Goal: Transaction & Acquisition: Obtain resource

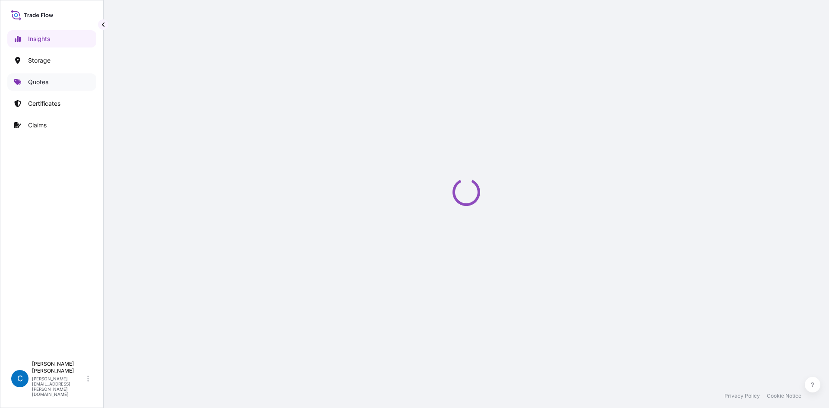
click at [47, 79] on p "Quotes" at bounding box center [38, 82] width 20 height 9
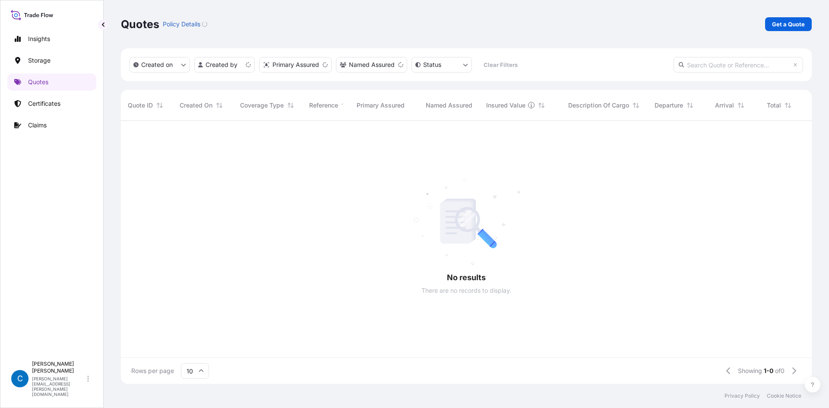
scroll to position [261, 684]
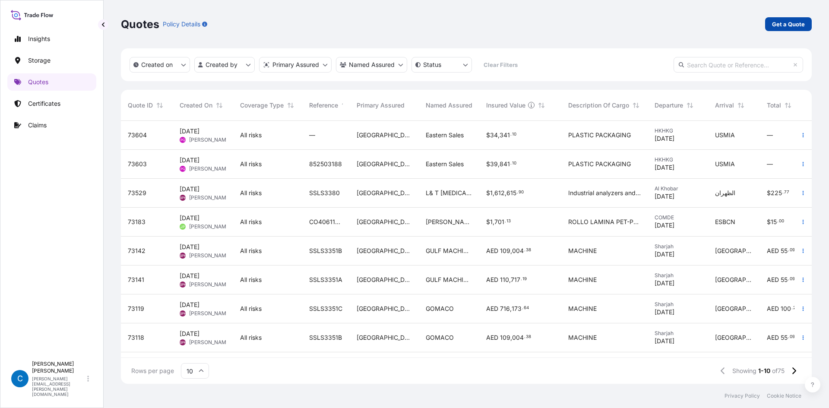
click at [786, 30] on link "Get a Quote" at bounding box center [788, 24] width 47 height 14
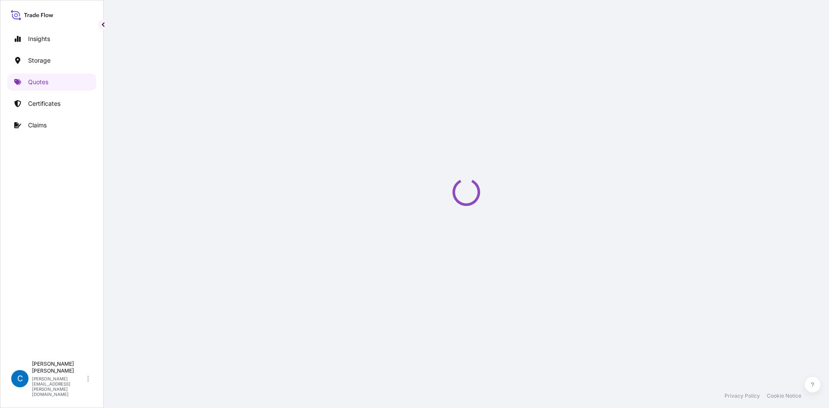
scroll to position [14, 0]
select select "Water"
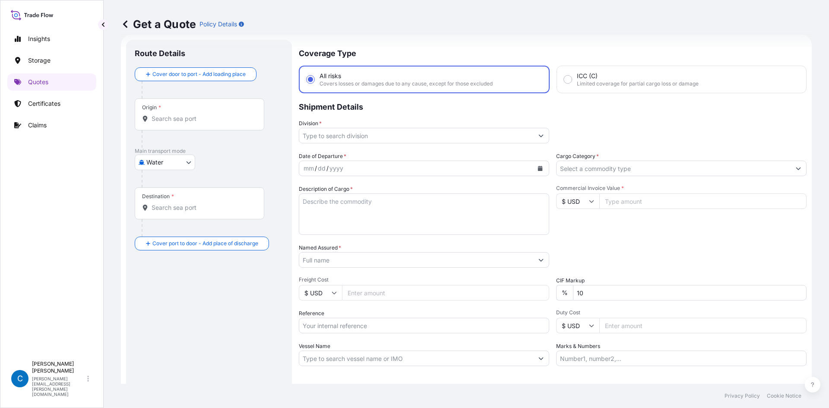
click at [162, 118] on input "Origin *" at bounding box center [203, 118] width 102 height 9
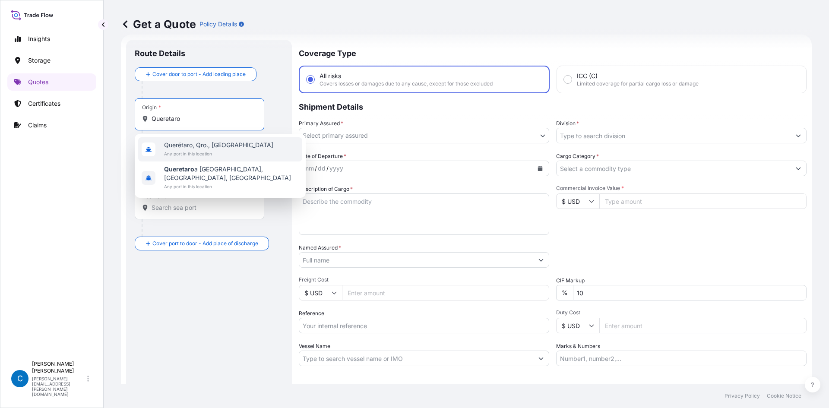
click at [173, 148] on span "Querétaro, Qro., [GEOGRAPHIC_DATA]" at bounding box center [218, 145] width 109 height 9
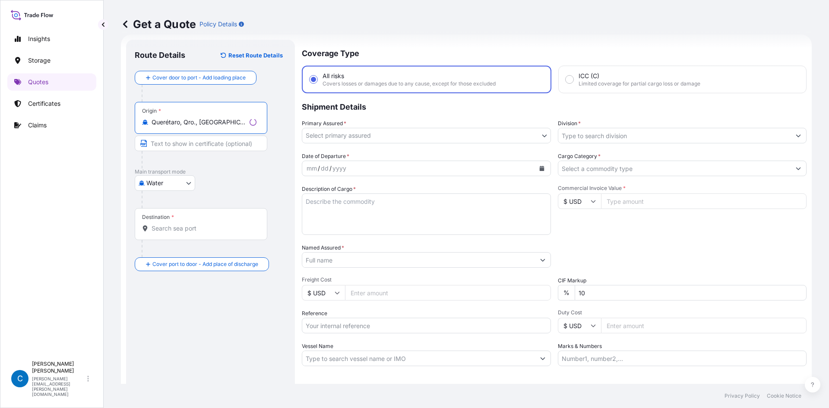
type input "Querétaro, Qro., [GEOGRAPHIC_DATA]"
click at [191, 241] on div at bounding box center [205, 248] width 126 height 17
click at [201, 234] on div "Destination *" at bounding box center [200, 224] width 130 height 32
click at [201, 233] on input "Destination *" at bounding box center [203, 228] width 102 height 9
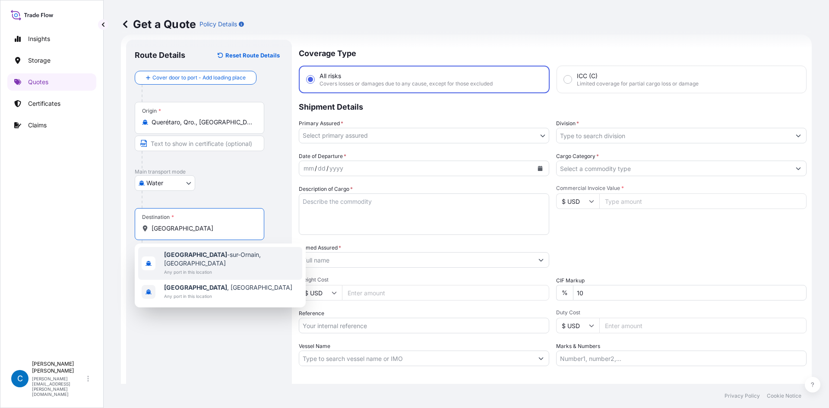
click at [199, 255] on span "[GEOGRAPHIC_DATA], [GEOGRAPHIC_DATA]" at bounding box center [231, 258] width 135 height 17
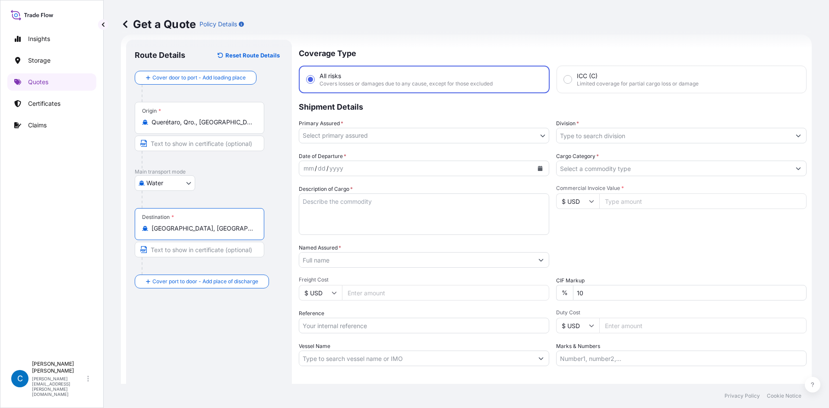
type input "[GEOGRAPHIC_DATA], [GEOGRAPHIC_DATA]"
click at [198, 334] on div "Route Details Reset Route Details Cover door to port - Add loading place Place …" at bounding box center [211, 234] width 152 height 373
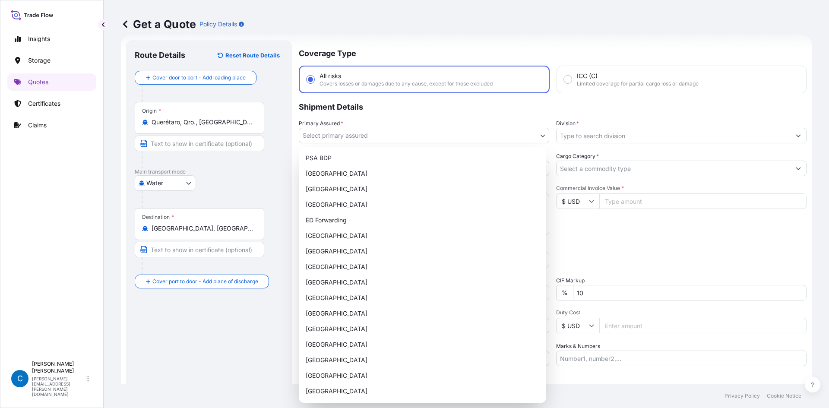
click at [408, 136] on body "Insights Storage Quotes Certificates Claims C [PERSON_NAME] [PERSON_NAME][EMAIL…" at bounding box center [414, 204] width 829 height 408
click at [382, 221] on div "ED Forwarding" at bounding box center [422, 220] width 240 height 16
select select "32195"
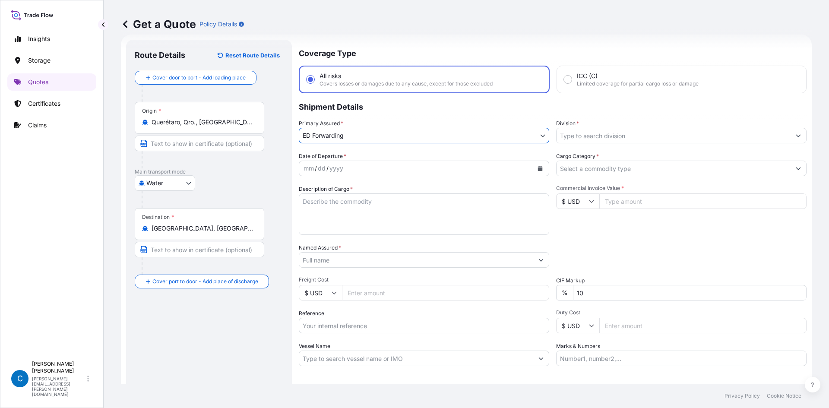
click at [605, 125] on div "Division *" at bounding box center [681, 131] width 250 height 24
click at [599, 140] on input "Division *" at bounding box center [673, 136] width 234 height 16
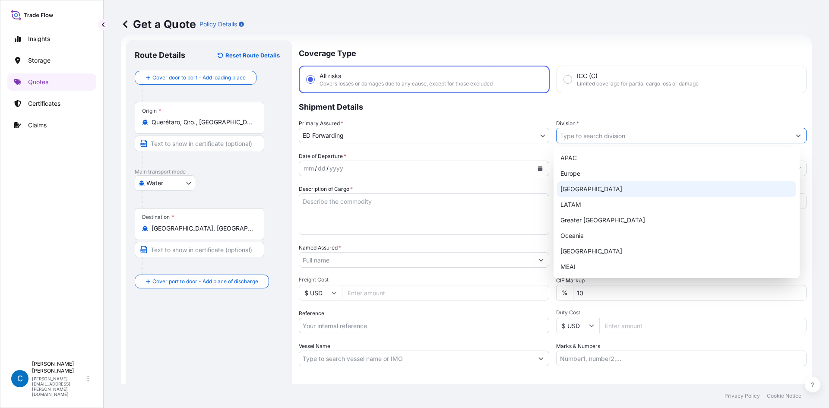
click at [591, 190] on div "[GEOGRAPHIC_DATA]" at bounding box center [677, 189] width 240 height 16
type input "[GEOGRAPHIC_DATA]"
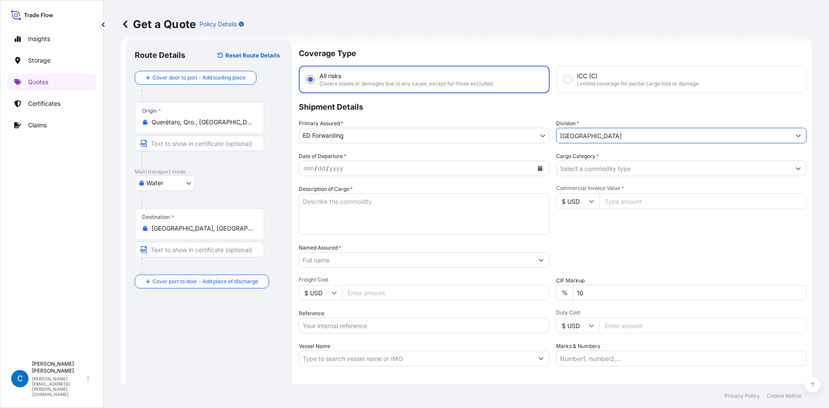
click at [345, 164] on div "mm / dd / yyyy" at bounding box center [416, 169] width 234 height 16
click at [345, 167] on div "mm / dd / yyyy" at bounding box center [416, 169] width 234 height 16
click at [542, 162] on button "Calendar" at bounding box center [540, 168] width 14 height 14
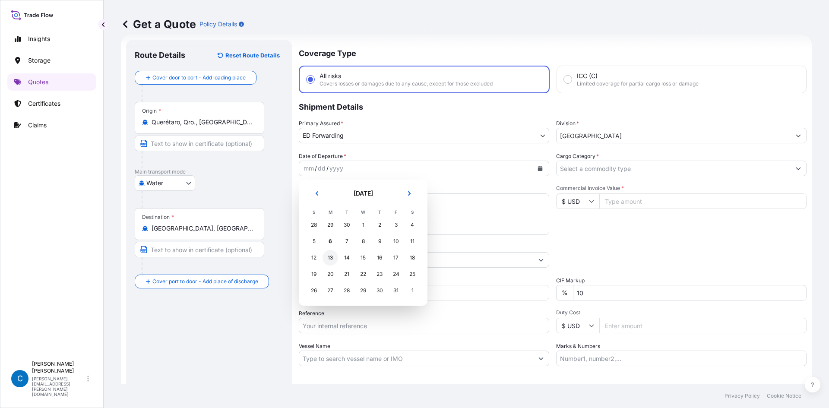
click at [333, 261] on div "13" at bounding box center [330, 258] width 16 height 16
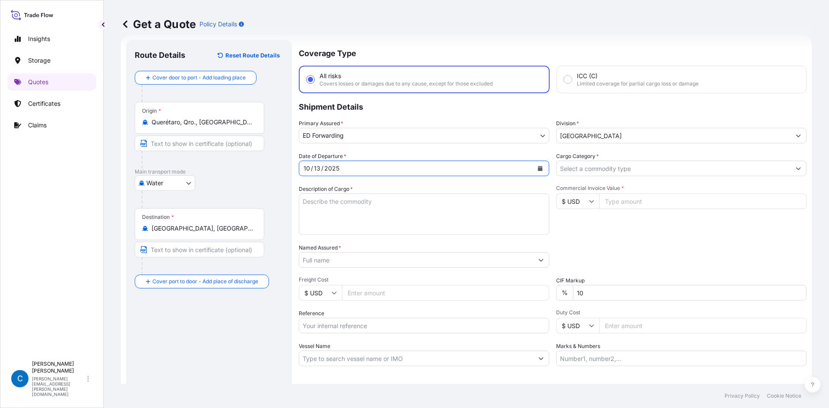
click at [622, 165] on input "Cargo Category *" at bounding box center [673, 169] width 234 height 16
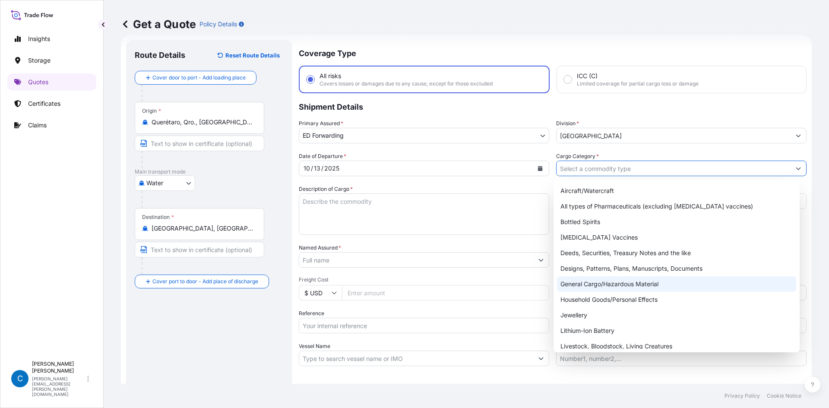
click at [571, 280] on div "General Cargo/Hazardous Material" at bounding box center [677, 284] width 240 height 16
type input "General Cargo/Hazardous Material"
click at [444, 208] on textarea "Description of Cargo *" at bounding box center [424, 213] width 250 height 41
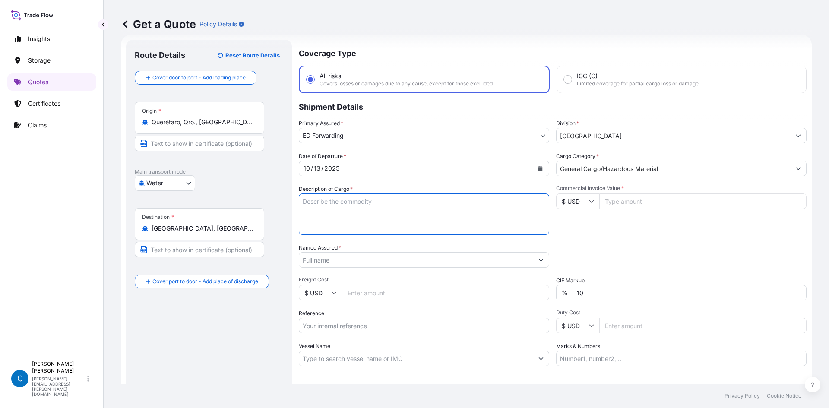
paste textarea "STEEL BARS"
type textarea "STEEL BARS"
click at [698, 203] on input "Commercial Invoice Value *" at bounding box center [702, 201] width 207 height 16
type input "107566.96"
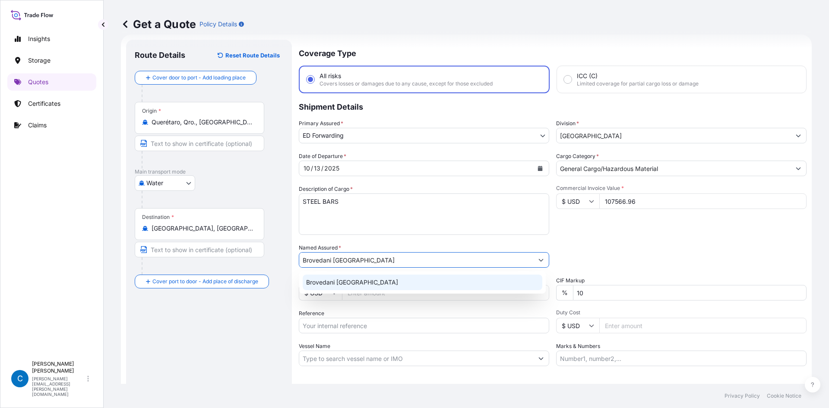
click at [397, 280] on div "Brovedani [GEOGRAPHIC_DATA]" at bounding box center [423, 283] width 240 height 16
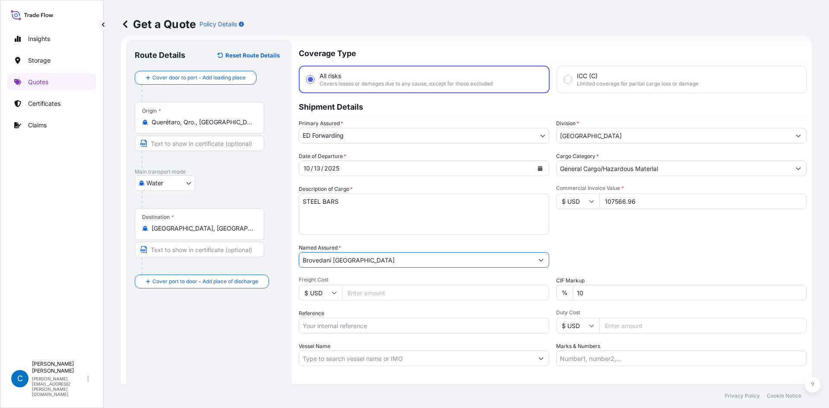
type input "Brovedani [GEOGRAPHIC_DATA]"
click at [575, 291] on input "10" at bounding box center [690, 293] width 234 height 16
type input "0"
click at [618, 248] on div "Packing Category Type to search a container mode Please select a primary mode o…" at bounding box center [681, 255] width 250 height 24
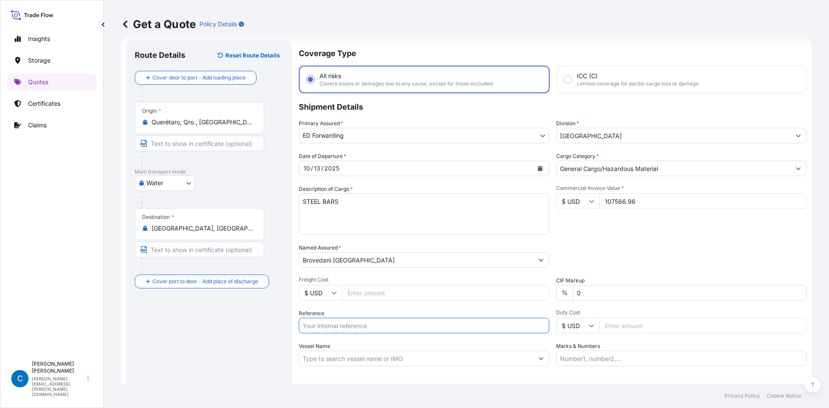
click at [339, 325] on input "Reference" at bounding box center [424, 326] width 250 height 16
paste input "SQTRIS2509155"
type input "SQTRIS2509155"
click at [613, 232] on div "Commercial Invoice Value * $ USD 107566.96" at bounding box center [681, 210] width 250 height 50
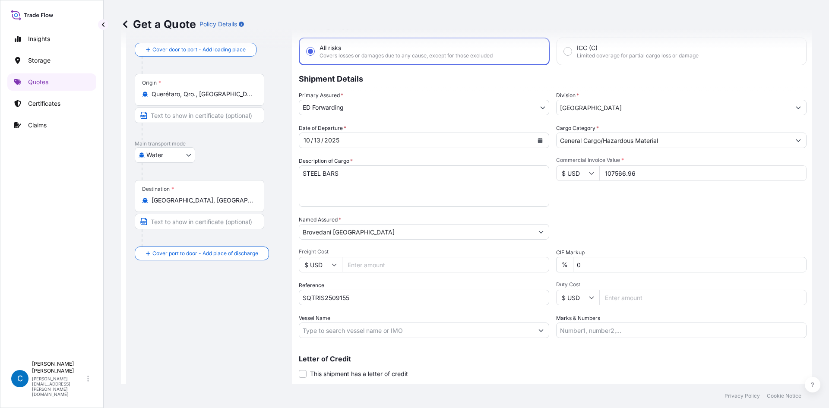
scroll to position [66, 0]
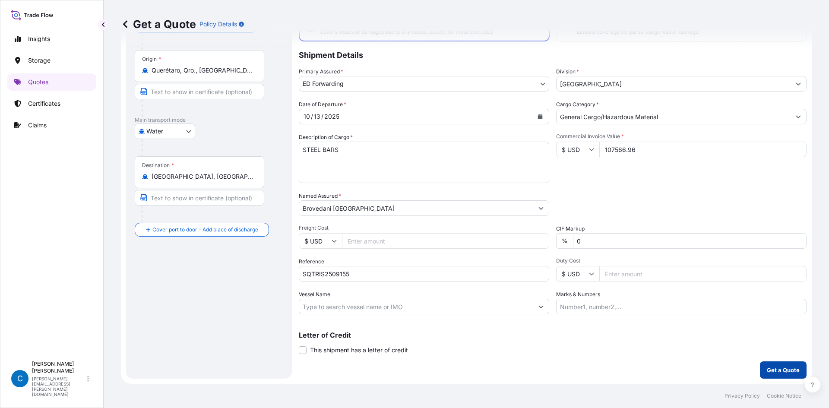
click at [774, 366] on p "Get a Quote" at bounding box center [783, 370] width 33 height 9
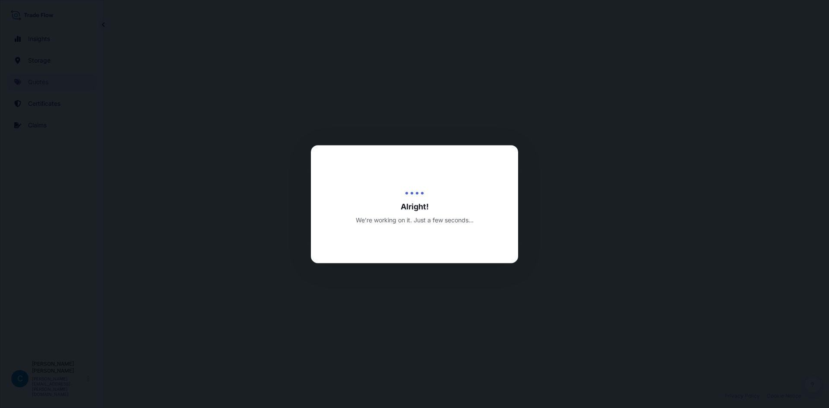
select select "Water"
select select "32195"
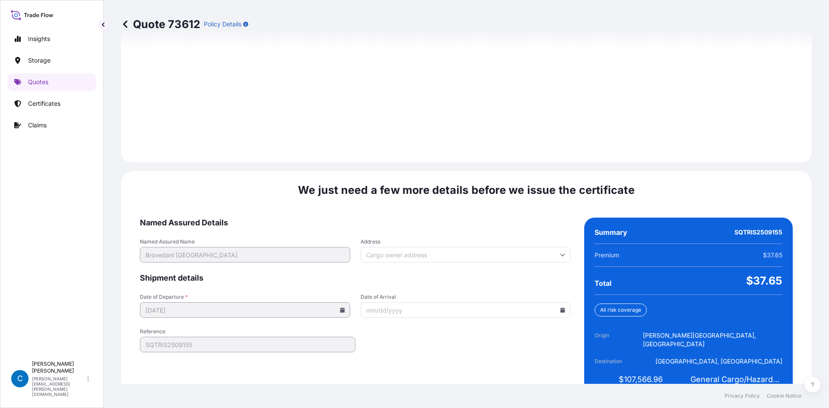
scroll to position [1194, 0]
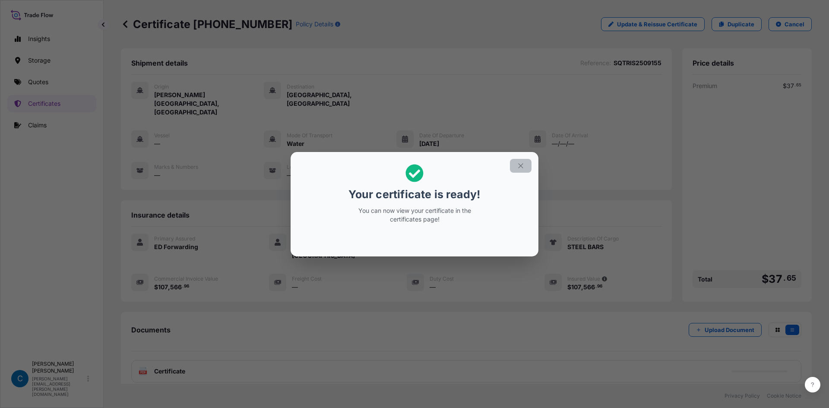
click at [519, 166] on icon "button" at bounding box center [521, 166] width 8 height 8
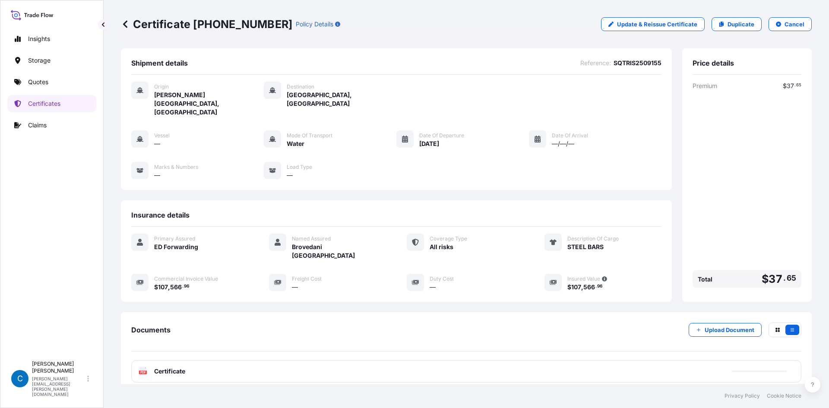
click at [408, 360] on div "PDF Certificate" at bounding box center [466, 371] width 670 height 22
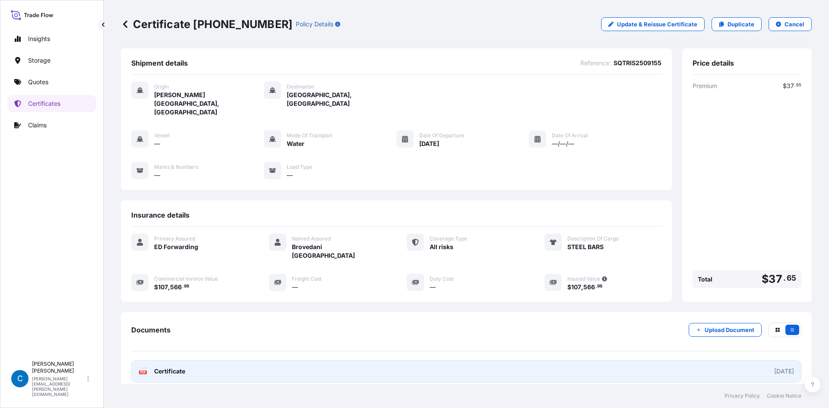
click at [342, 360] on link "PDF Certificate [DATE]" at bounding box center [466, 371] width 670 height 22
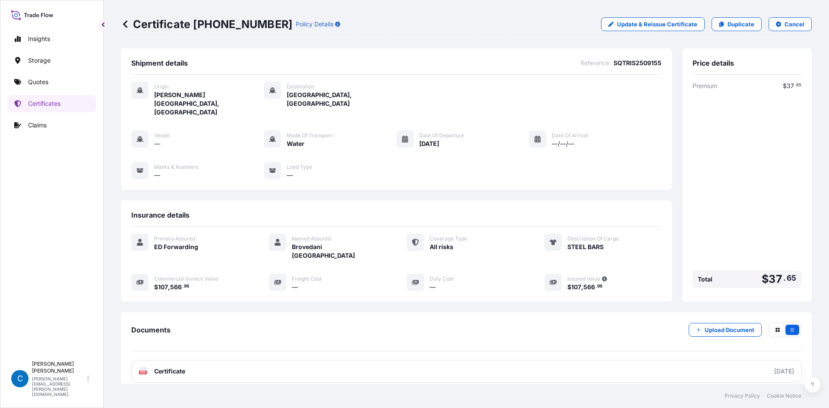
click at [42, 84] on p "Quotes" at bounding box center [38, 82] width 20 height 9
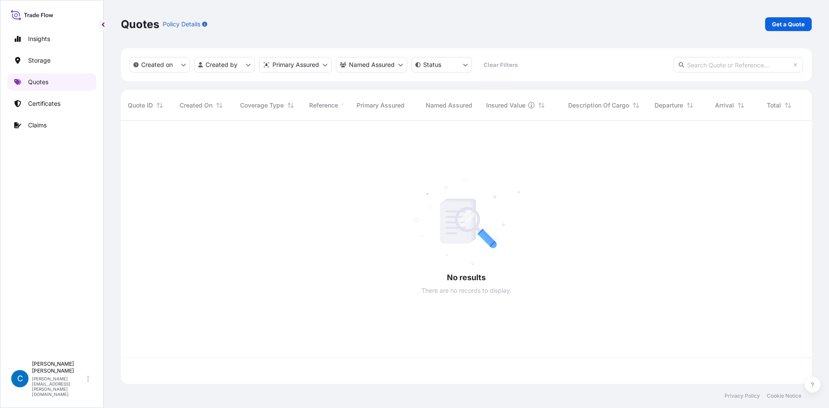
scroll to position [261, 684]
drag, startPoint x: 792, startPoint y: 16, endPoint x: 730, endPoint y: 44, distance: 67.6
click at [791, 16] on div "Quotes Policy Details Get a Quote" at bounding box center [466, 24] width 691 height 48
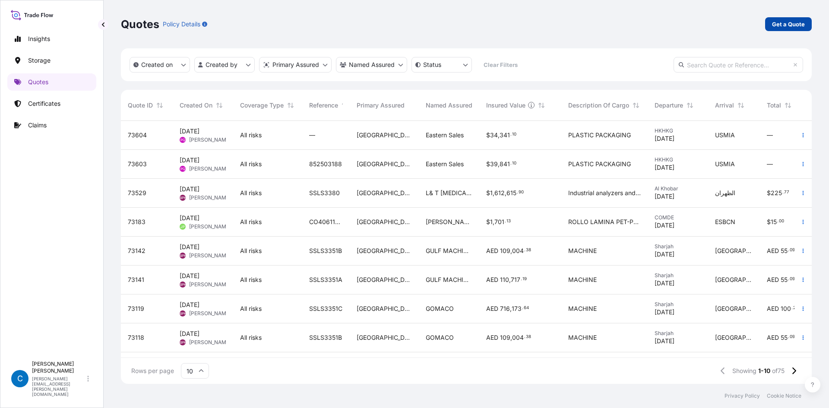
click at [789, 20] on p "Get a Quote" at bounding box center [788, 24] width 33 height 9
select select "Water"
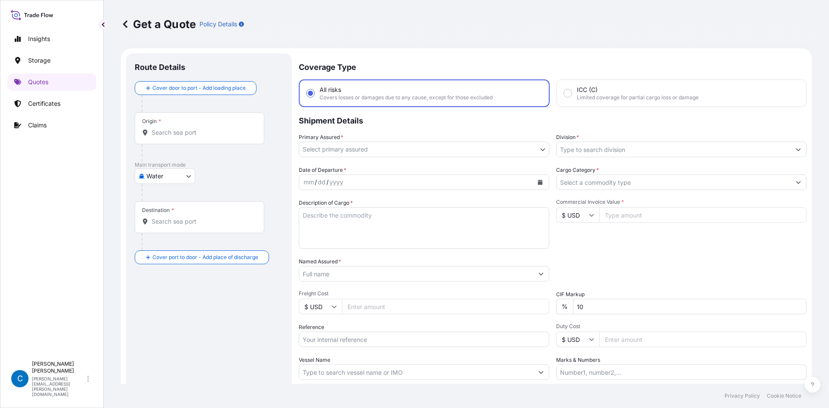
scroll to position [14, 0]
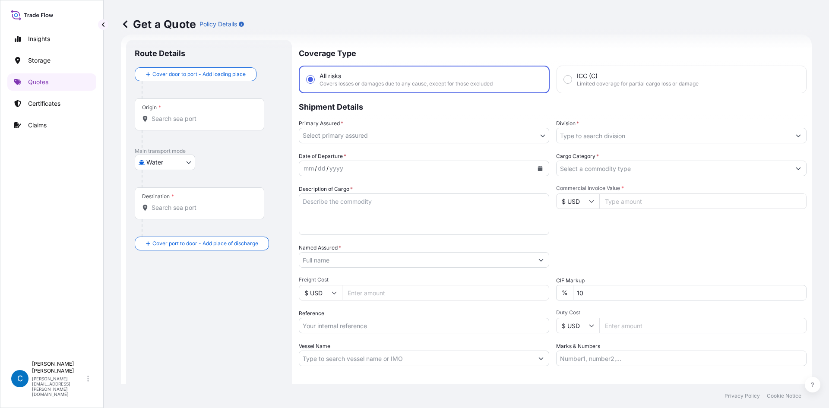
click at [179, 118] on input "Origin *" at bounding box center [203, 118] width 102 height 9
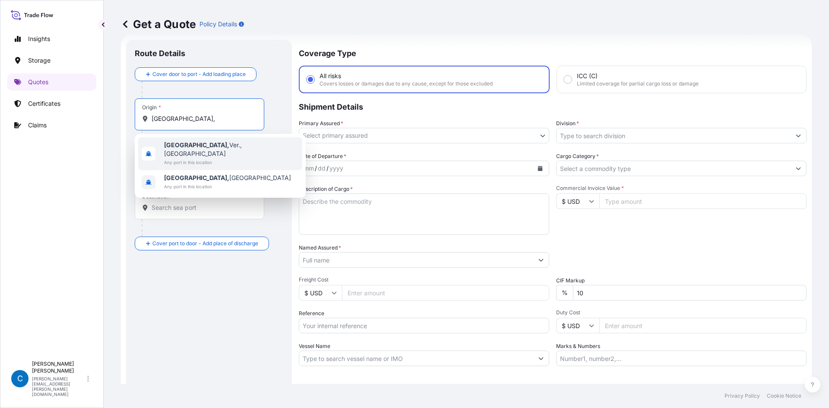
click at [182, 144] on b "[GEOGRAPHIC_DATA]," at bounding box center [196, 144] width 65 height 7
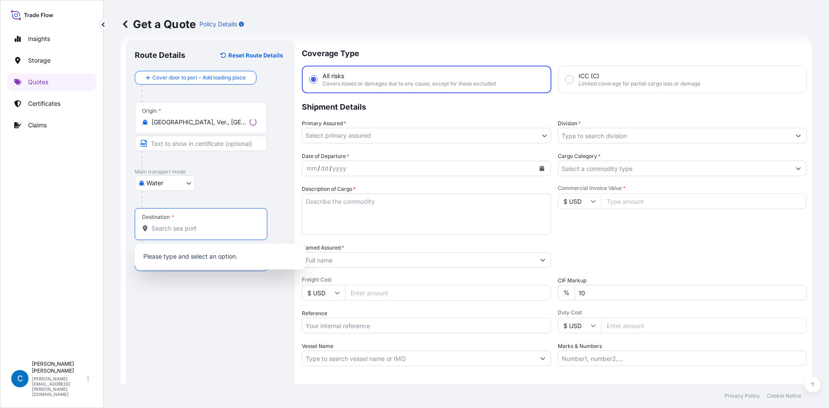
click at [186, 230] on input "Destination *" at bounding box center [204, 228] width 105 height 9
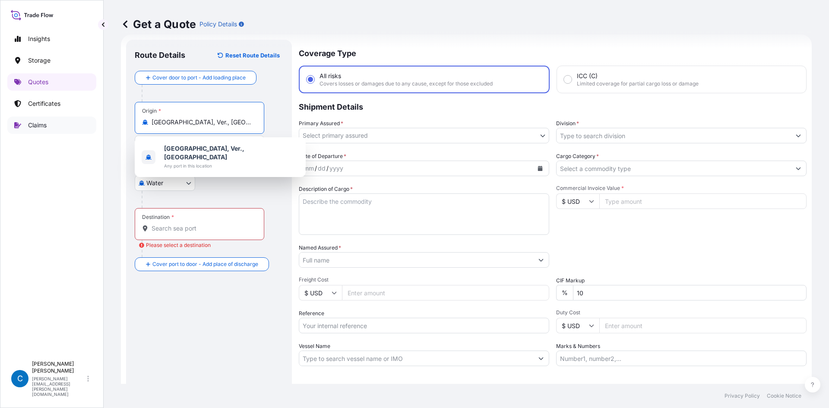
drag, startPoint x: 223, startPoint y: 118, endPoint x: 86, endPoint y: 125, distance: 137.4
click at [86, 125] on div "Insights Storage Quotes Certificates Claims C [PERSON_NAME] [PERSON_NAME][EMAIL…" at bounding box center [414, 204] width 829 height 408
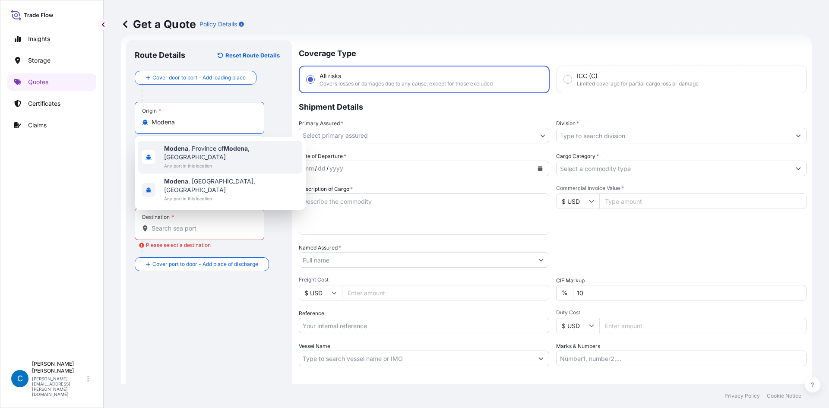
click at [270, 155] on div "[GEOGRAPHIC_DATA] , [GEOGRAPHIC_DATA] , [GEOGRAPHIC_DATA] Any port in this loca…" at bounding box center [220, 157] width 164 height 33
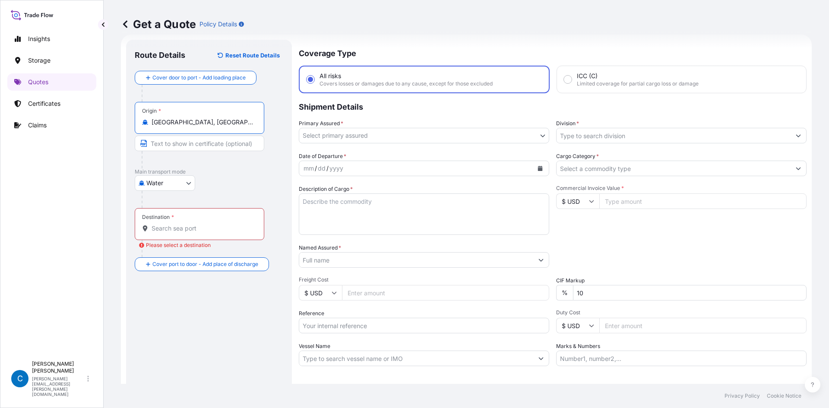
type input "[GEOGRAPHIC_DATA], [GEOGRAPHIC_DATA], [GEOGRAPHIC_DATA]"
click at [173, 240] on div at bounding box center [203, 248] width 123 height 17
click at [183, 225] on input "Destination * Please select a destination" at bounding box center [203, 228] width 102 height 9
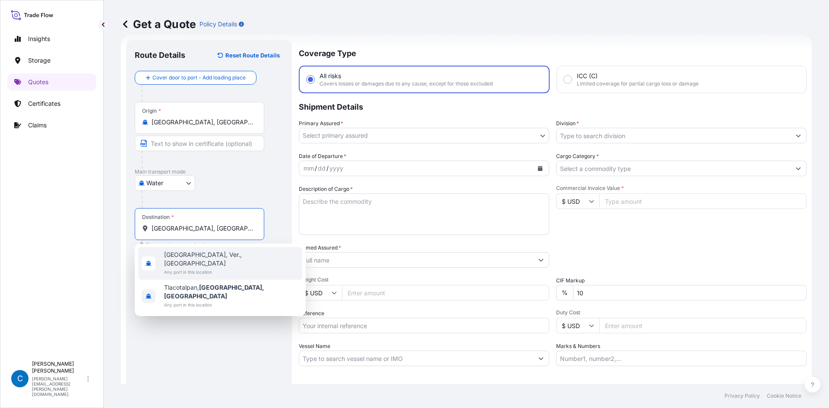
click at [190, 258] on span "[GEOGRAPHIC_DATA], Ver., [GEOGRAPHIC_DATA]" at bounding box center [231, 258] width 135 height 17
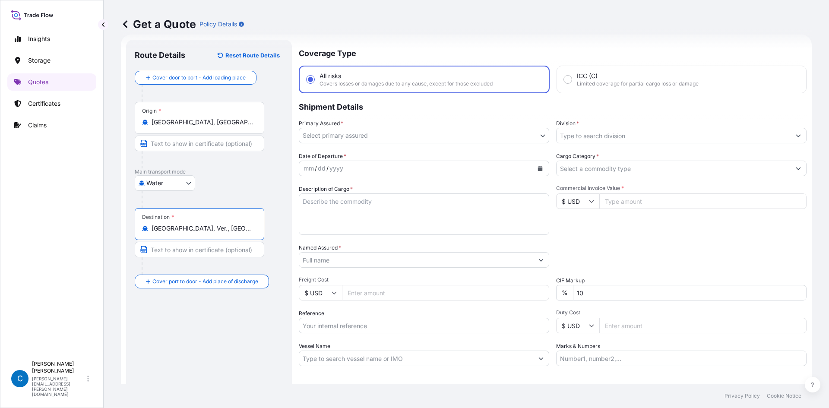
type input "[GEOGRAPHIC_DATA], Ver., [GEOGRAPHIC_DATA]"
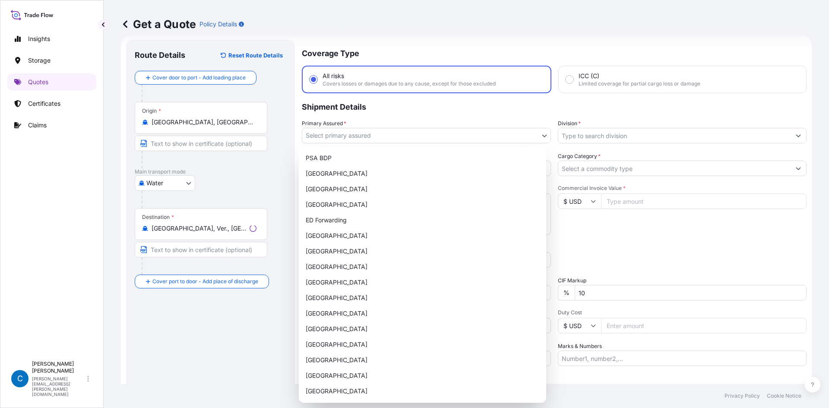
click at [351, 132] on body "10 options available. 1 option available. 0 options available. 2 options availa…" at bounding box center [414, 204] width 829 height 408
click at [354, 219] on div "ED Forwarding" at bounding box center [422, 220] width 240 height 16
select select "32195"
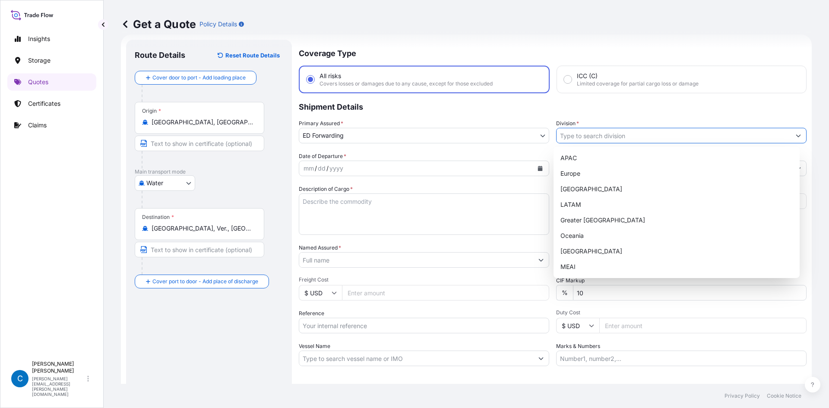
click at [584, 134] on input "Division *" at bounding box center [673, 136] width 234 height 16
click at [588, 193] on div "[GEOGRAPHIC_DATA]" at bounding box center [677, 189] width 240 height 16
type input "[GEOGRAPHIC_DATA]"
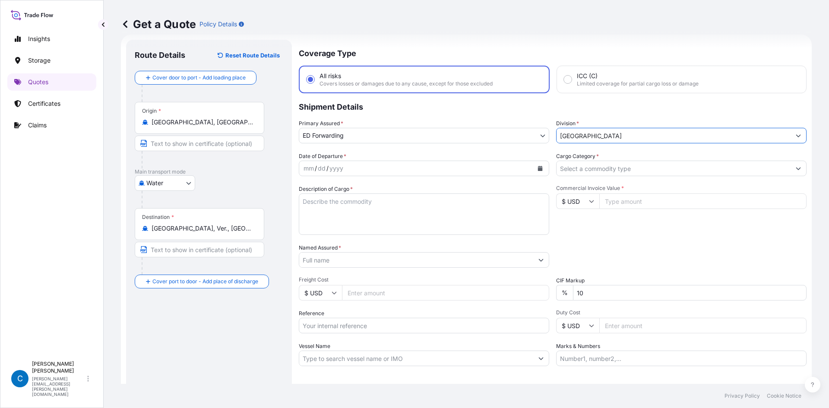
click at [380, 161] on div "mm / dd / yyyy" at bounding box center [424, 169] width 250 height 16
click at [533, 167] on button "Calendar" at bounding box center [540, 168] width 14 height 14
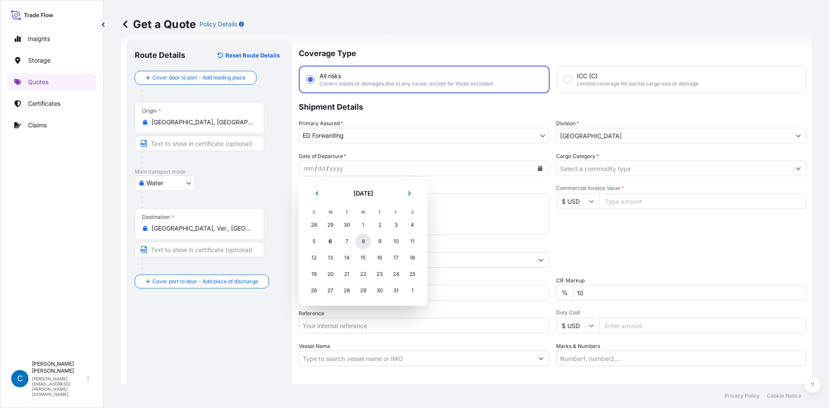
click at [367, 241] on div "8" at bounding box center [363, 242] width 16 height 16
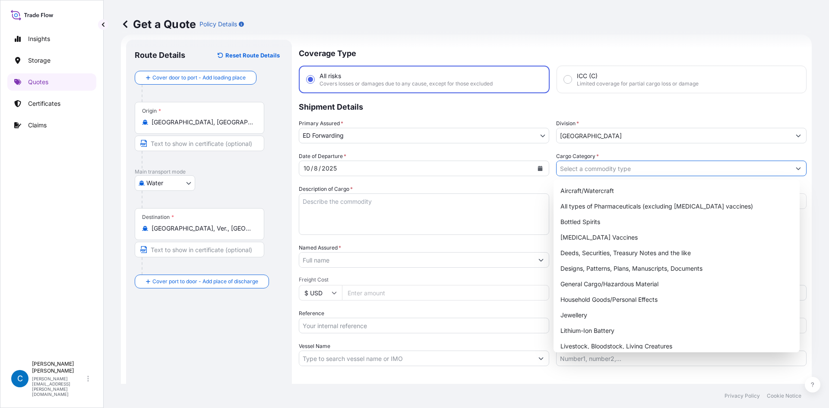
click at [601, 168] on input "Cargo Category *" at bounding box center [673, 169] width 234 height 16
click at [566, 283] on div "General Cargo/Hazardous Material" at bounding box center [677, 284] width 240 height 16
type input "General Cargo/Hazardous Material"
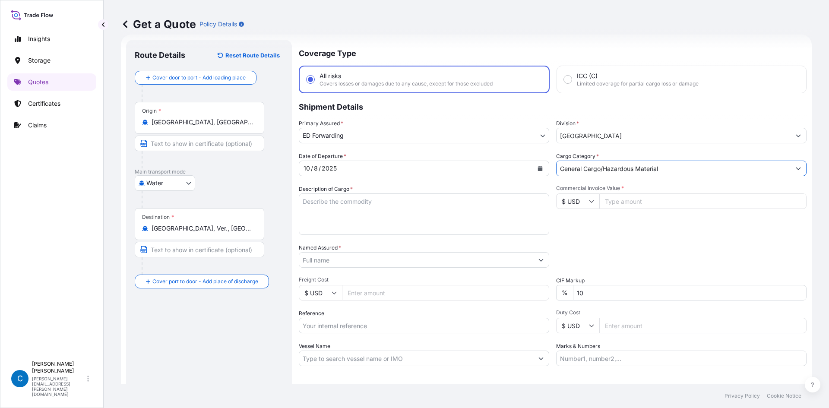
click at [344, 199] on textarea "Description of Cargo *" at bounding box center [424, 213] width 250 height 41
click at [376, 211] on textarea "Description of Cargo *" at bounding box center [424, 213] width 250 height 41
paste textarea "CERAMIC TILES"
type textarea "CERAMIC TILES"
click at [637, 200] on input "Commercial Invoice Value *" at bounding box center [702, 201] width 207 height 16
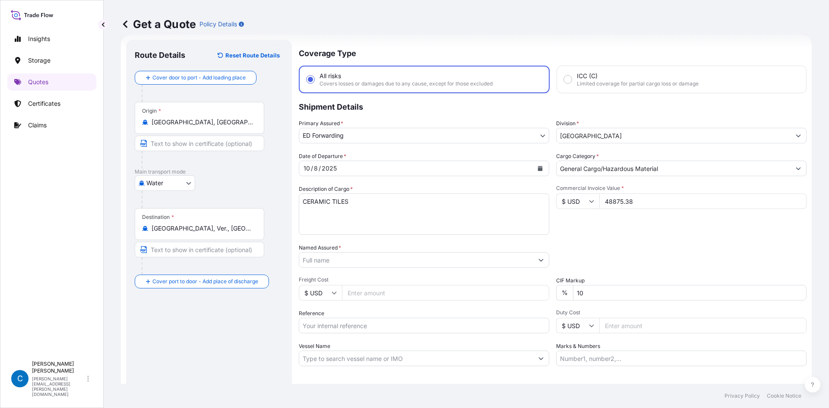
type input "48875.38"
click at [560, 210] on div "Commercial Invoice Value * $ USD 48875.38" at bounding box center [681, 210] width 250 height 50
click at [580, 201] on input "$ USD" at bounding box center [577, 201] width 43 height 16
click at [575, 227] on div "€ EUR" at bounding box center [574, 225] width 36 height 16
type input "€ EUR"
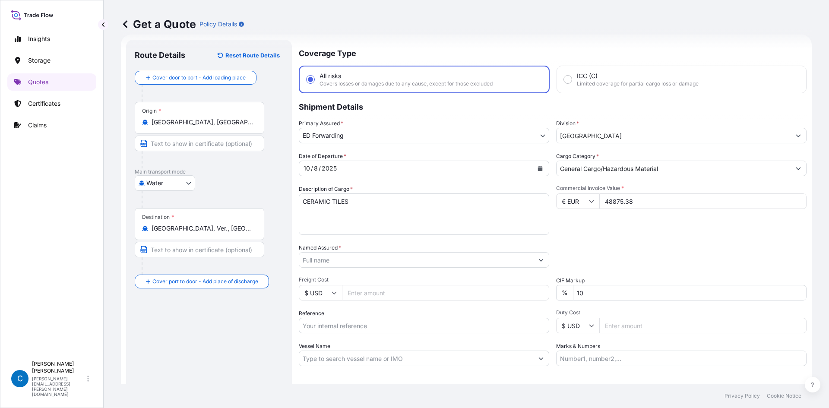
click at [397, 261] on input "Named Assured *" at bounding box center [416, 260] width 234 height 16
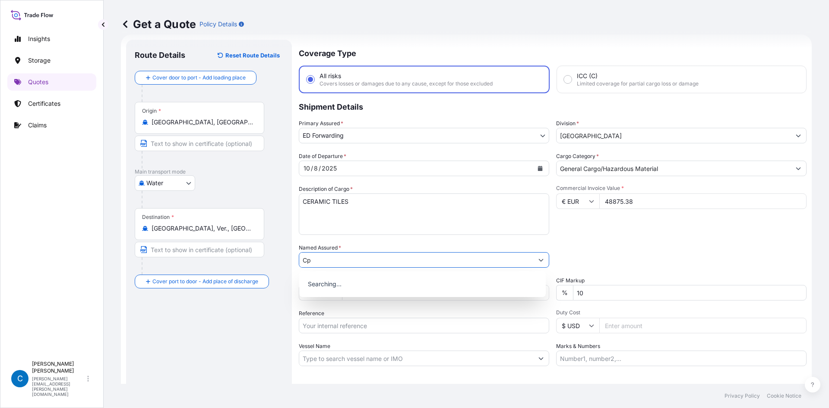
type input "C"
type input "Color Surfaces SA DE CV"
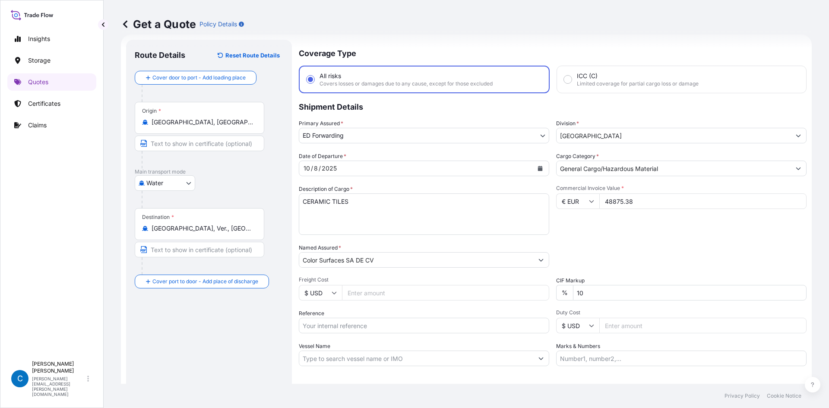
click at [384, 283] on div "Freight Cost $ USD" at bounding box center [424, 288] width 250 height 24
click at [573, 293] on input "10" at bounding box center [690, 293] width 234 height 16
type input "0"
click at [609, 243] on div "Date of Departure * [DATE] Cargo Category * General Cargo/Hazardous Material De…" at bounding box center [553, 259] width 508 height 214
paste input "SCMXIS2509401"
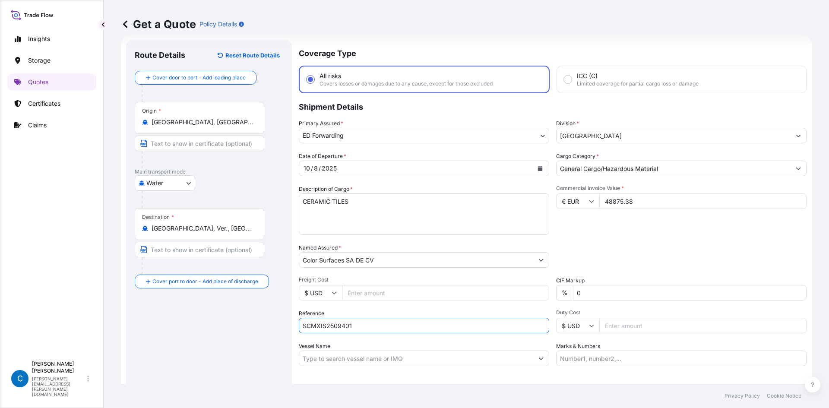
type input "SCMXIS2509401"
click at [679, 269] on div "Date of Departure * [DATE] Cargo Category * General Cargo/Hazardous Material De…" at bounding box center [553, 259] width 508 height 214
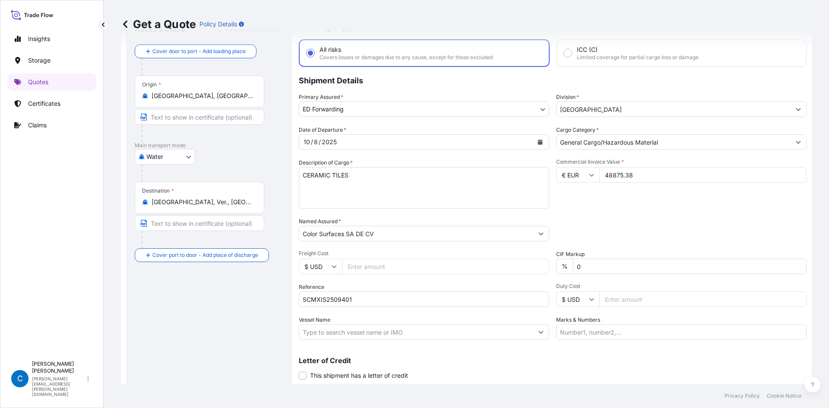
scroll to position [66, 0]
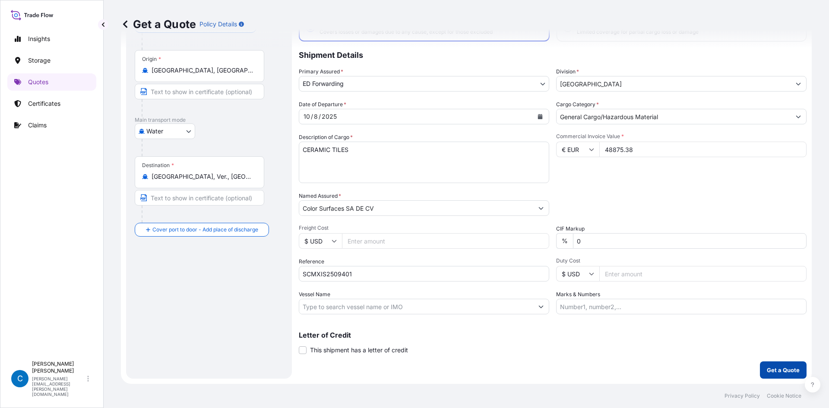
click at [769, 368] on p "Get a Quote" at bounding box center [783, 370] width 33 height 9
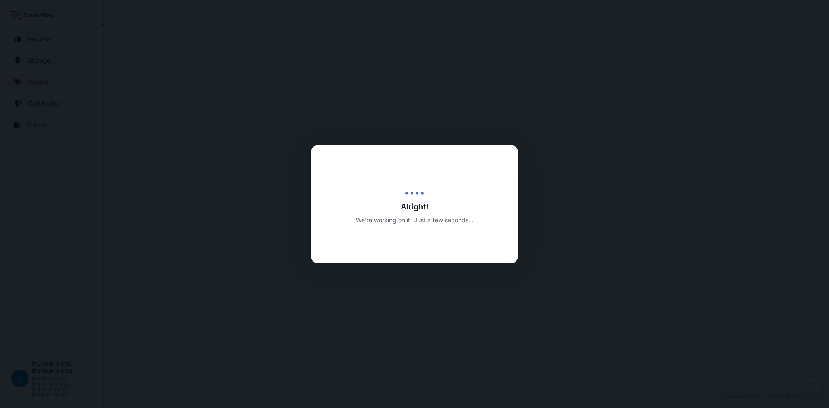
select select "Water"
select select "32195"
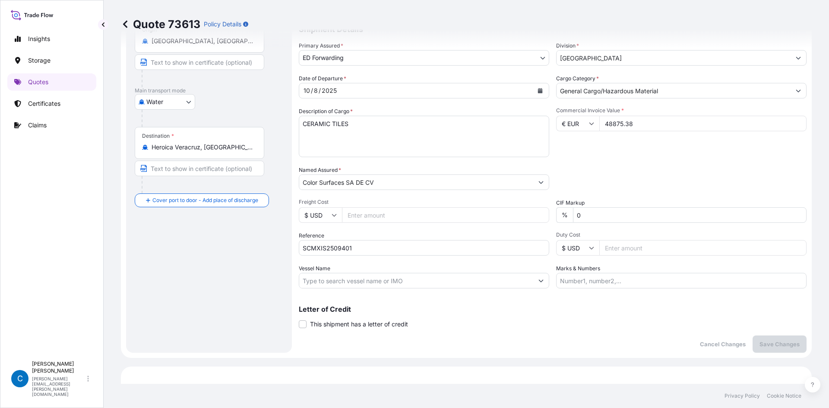
scroll to position [26, 0]
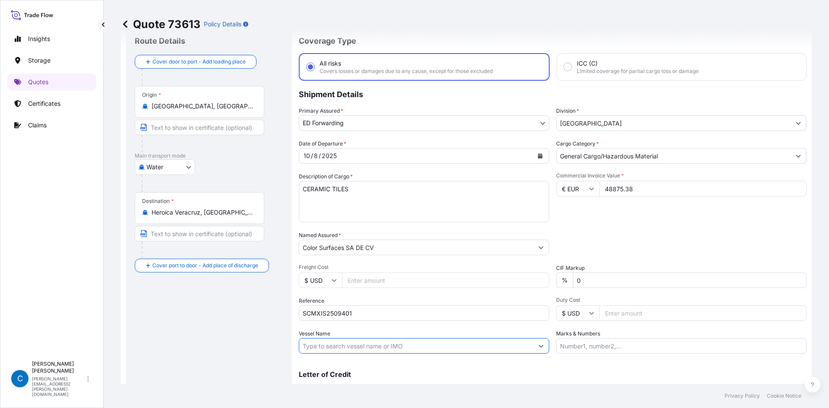
click at [319, 347] on input "Vessel Name" at bounding box center [416, 346] width 234 height 16
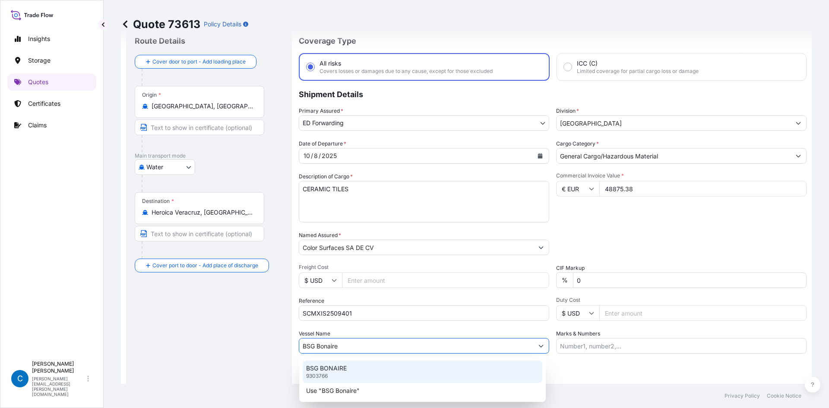
click at [326, 376] on p "9303766" at bounding box center [317, 376] width 22 height 7
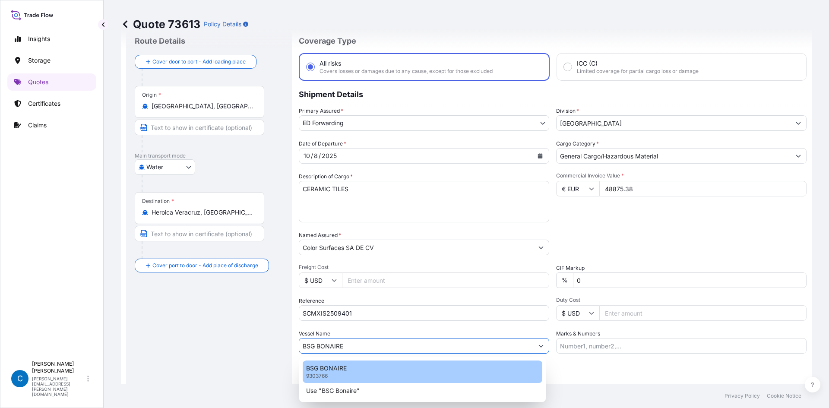
type input "BSG BONAIRE"
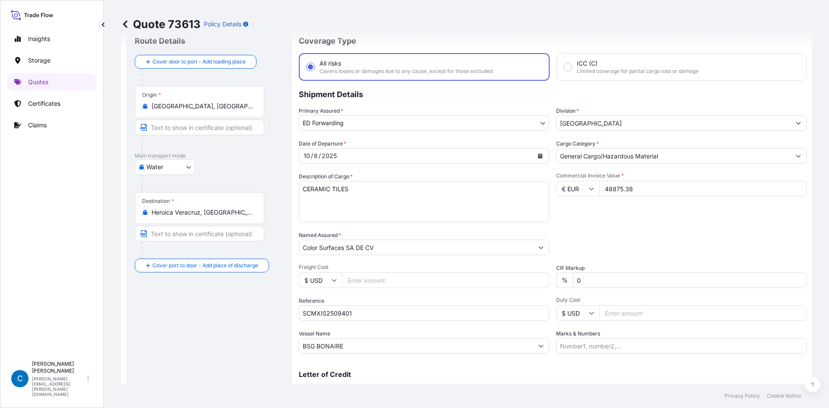
click at [234, 345] on div "Route Details Cover door to port - Add loading place Place of loading Road / [G…" at bounding box center [209, 222] width 148 height 373
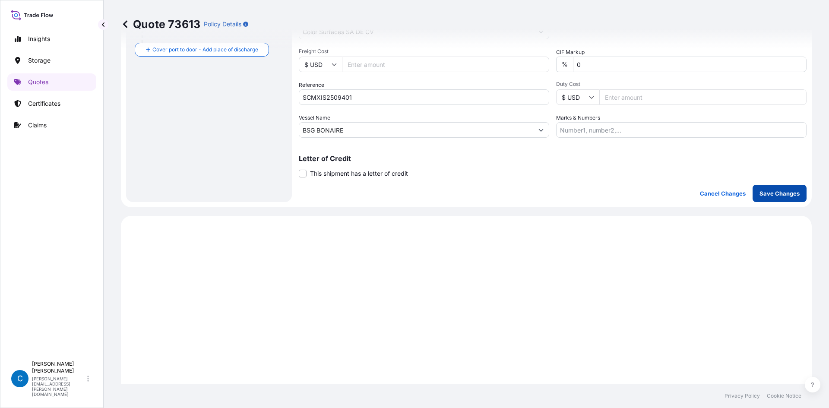
click at [777, 193] on p "Save Changes" at bounding box center [779, 193] width 40 height 9
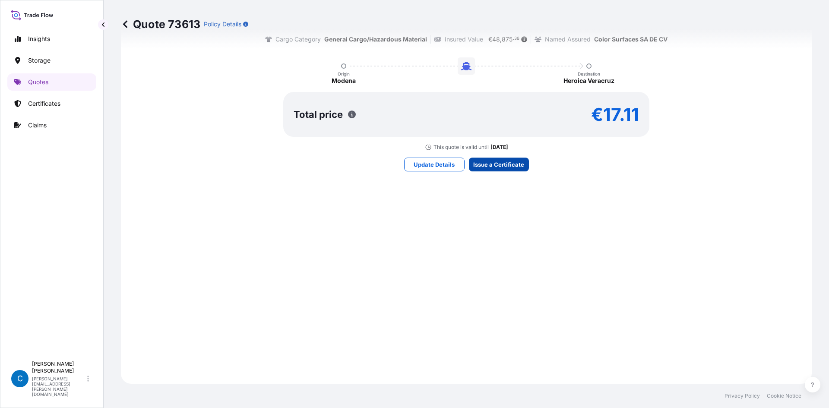
select select "Water"
select select "32195"
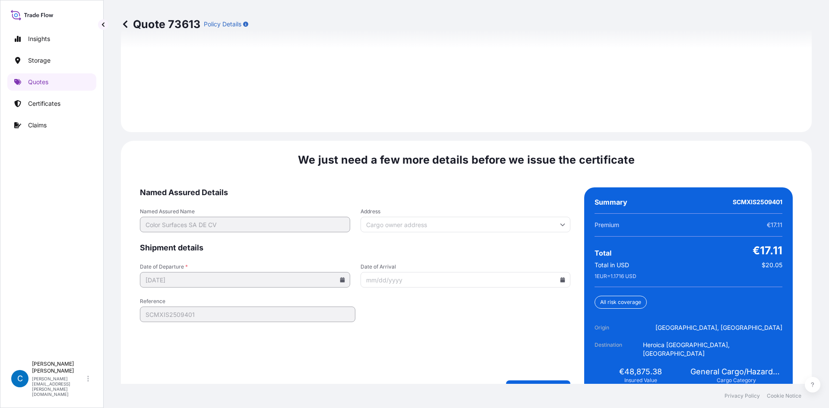
scroll to position [1238, 0]
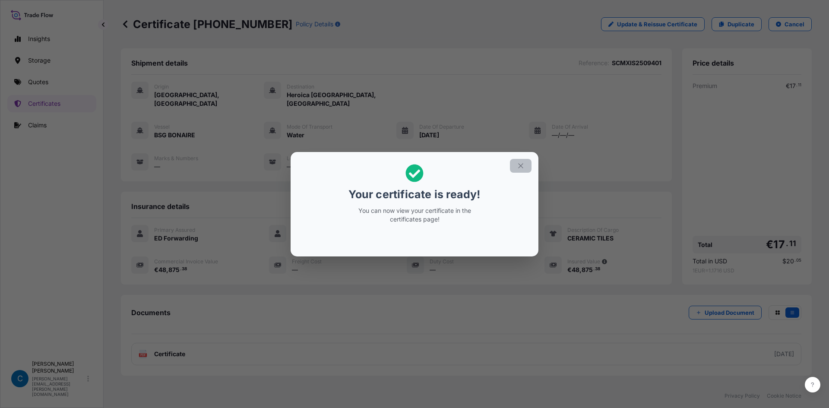
click at [519, 165] on icon "button" at bounding box center [521, 166] width 8 height 8
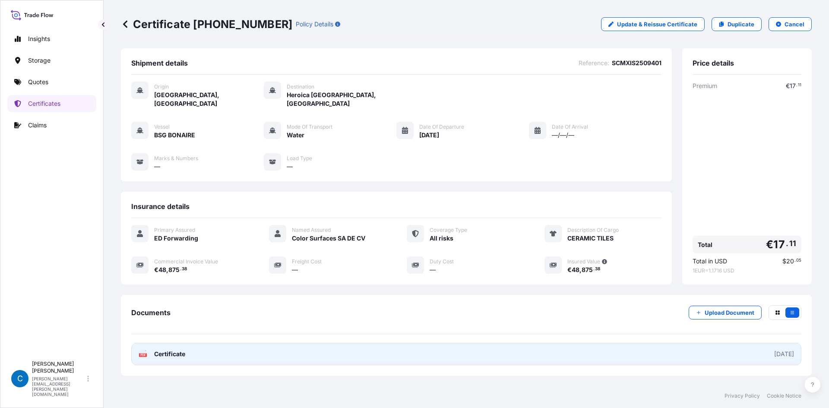
click at [270, 350] on link "PDF Certificate [DATE]" at bounding box center [466, 354] width 670 height 22
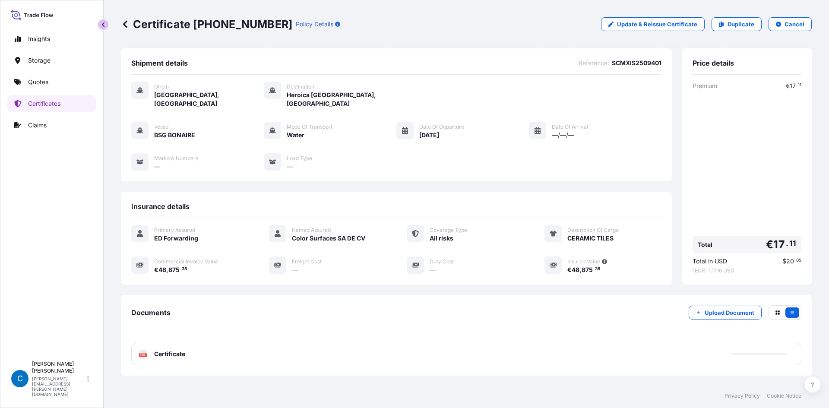
click at [99, 24] on button "button" at bounding box center [103, 24] width 10 height 10
